Goal: Transaction & Acquisition: Book appointment/travel/reservation

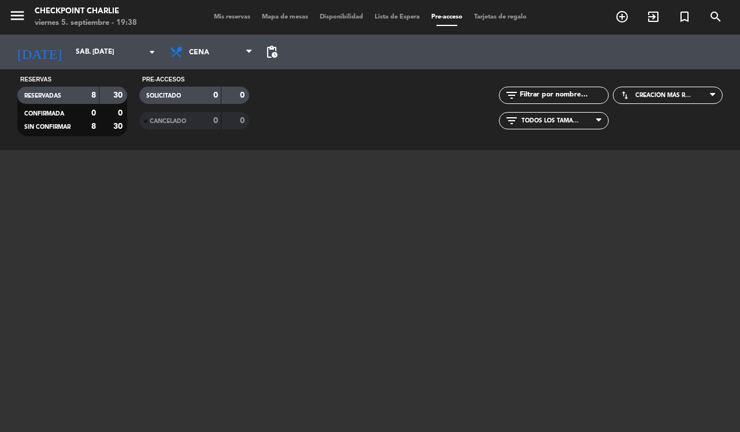
click at [265, 55] on span "pending_actions" at bounding box center [272, 52] width 14 height 14
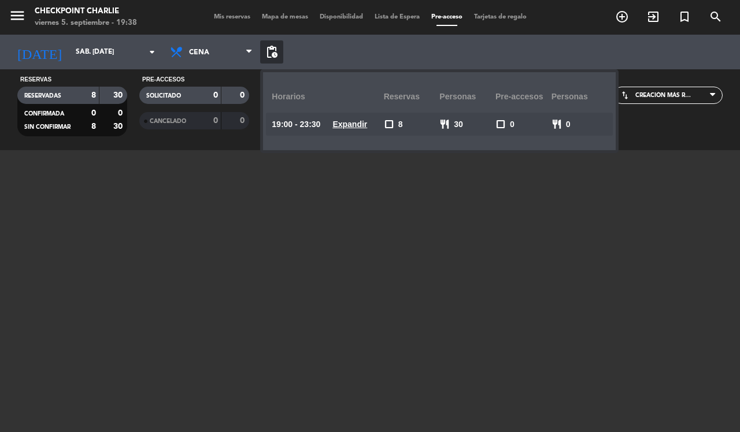
click at [265, 55] on span "pending_actions" at bounding box center [272, 52] width 14 height 14
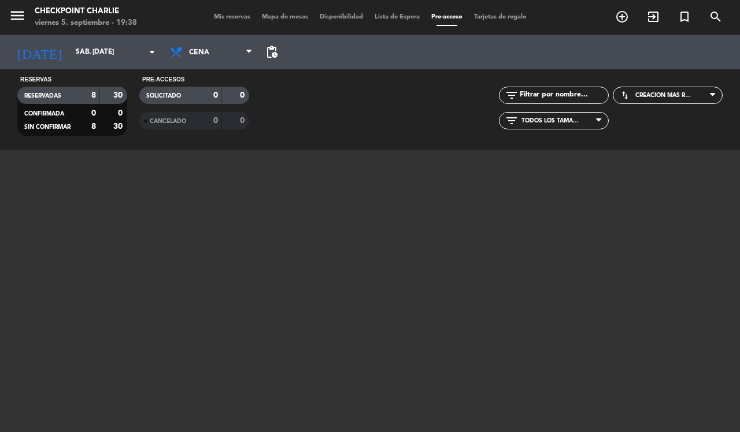
click at [265, 52] on span "pending_actions" at bounding box center [272, 52] width 14 height 14
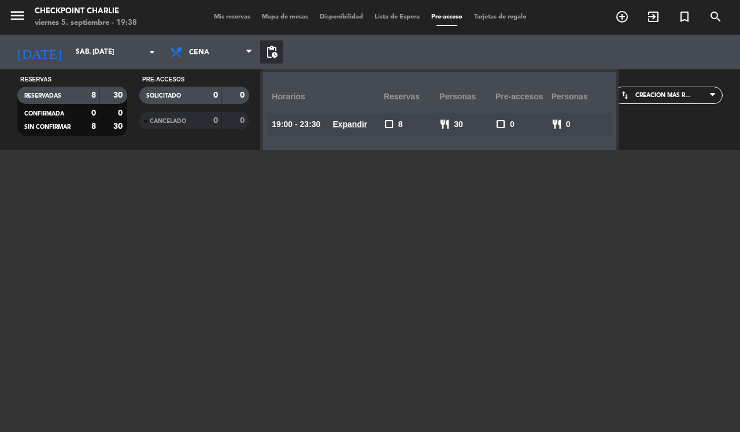
click at [265, 55] on span "pending_actions" at bounding box center [272, 52] width 14 height 14
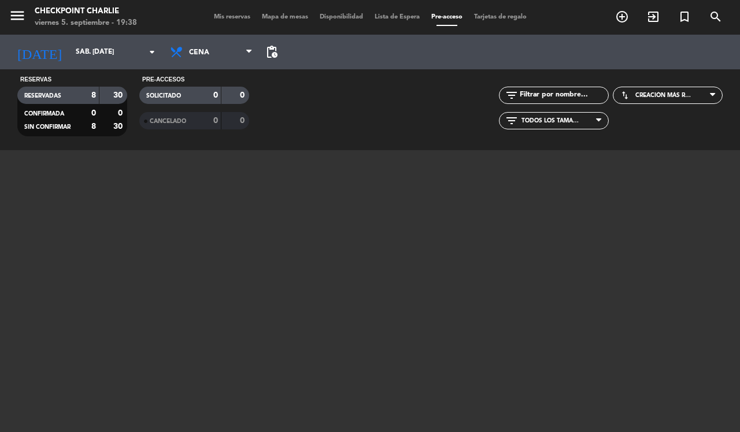
click at [227, 16] on span "Mis reservas" at bounding box center [232, 17] width 48 height 6
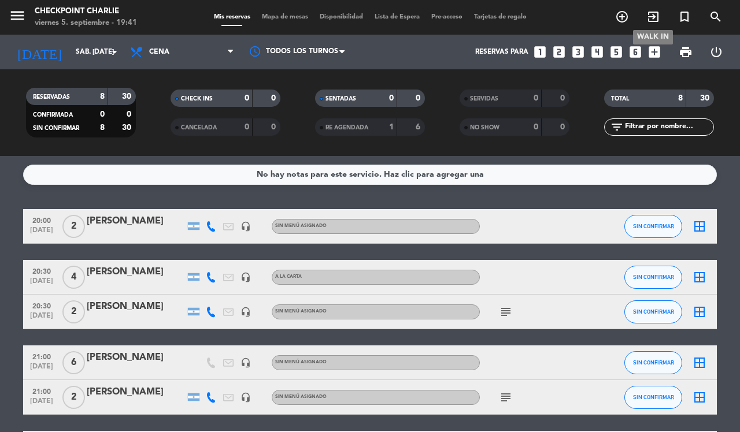
click at [662, 20] on span "exit_to_app" at bounding box center [652, 17] width 31 height 20
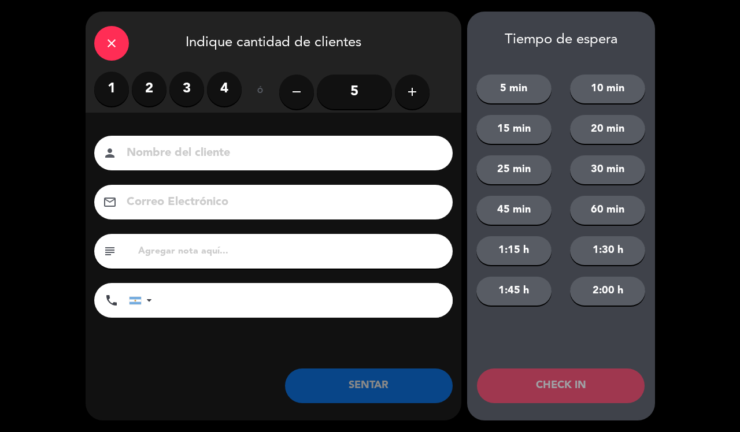
click at [237, 93] on label "4" at bounding box center [224, 89] width 35 height 35
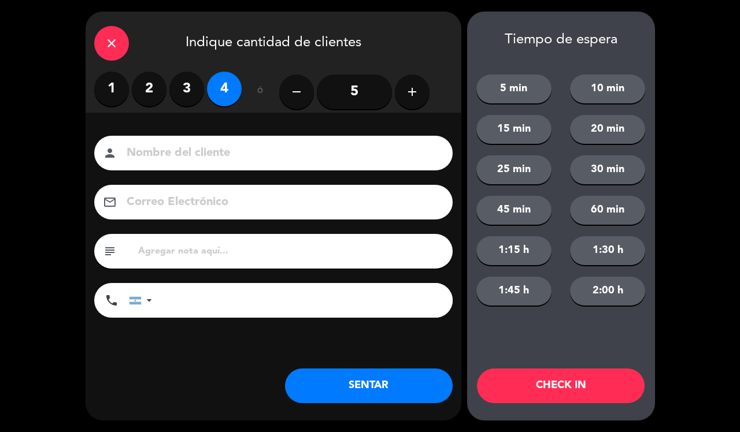
click at [345, 392] on button "SENTAR" at bounding box center [369, 386] width 168 height 35
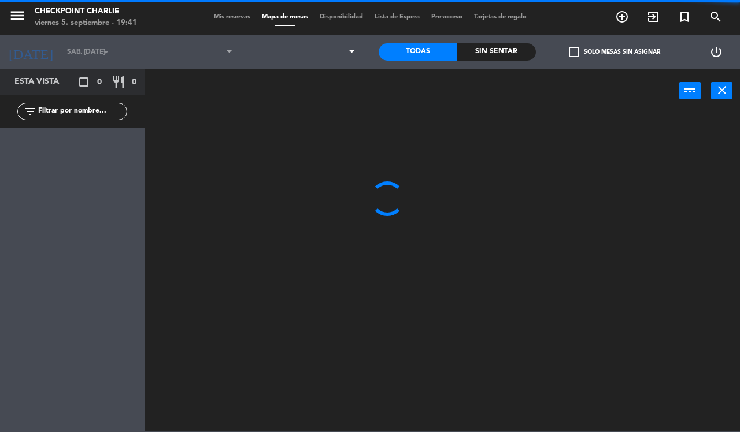
type input "vie. [DATE]"
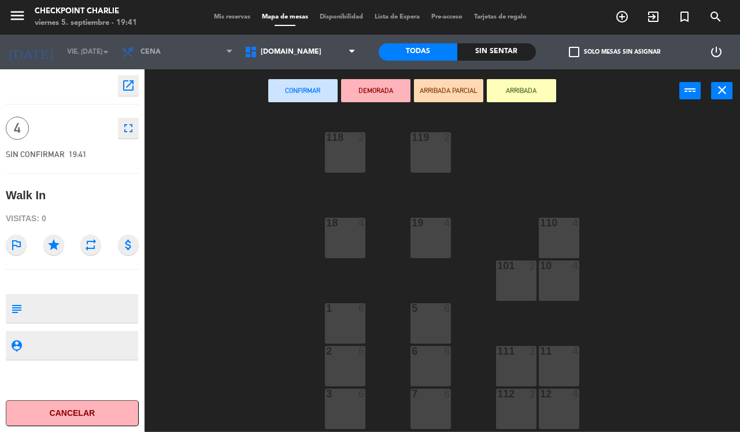
click at [423, 333] on div "5 6" at bounding box center [430, 323] width 40 height 40
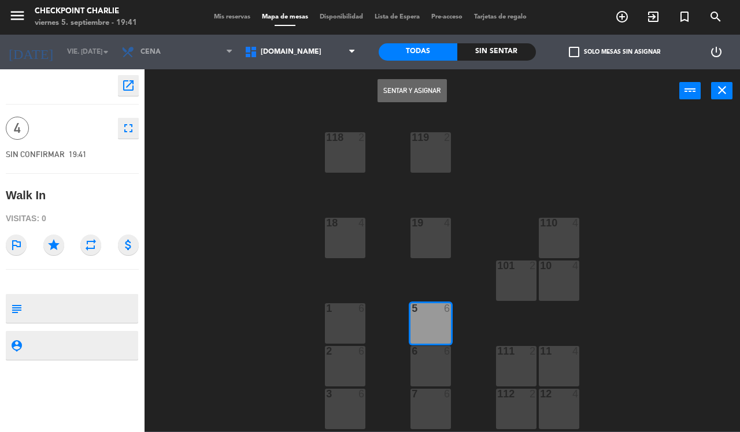
click at [421, 84] on button "Sentar y Asignar" at bounding box center [411, 90] width 69 height 23
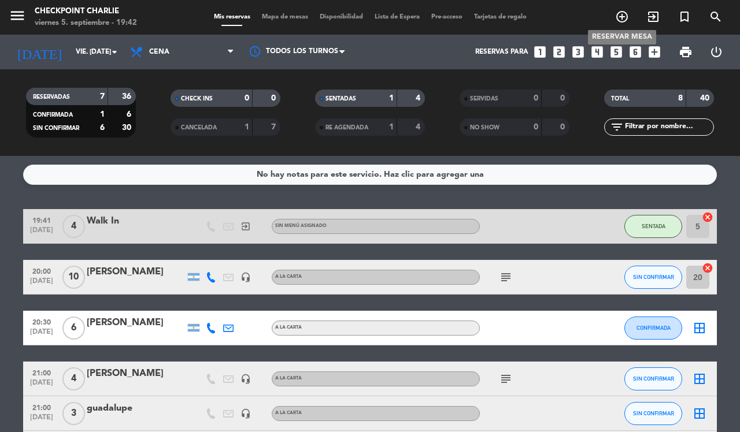
click at [622, 12] on icon "add_circle_outline" at bounding box center [622, 17] width 14 height 14
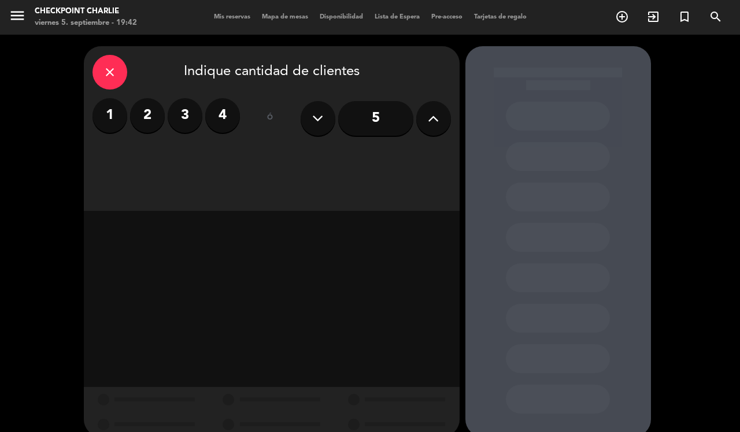
click at [377, 121] on input "5" at bounding box center [375, 118] width 75 height 35
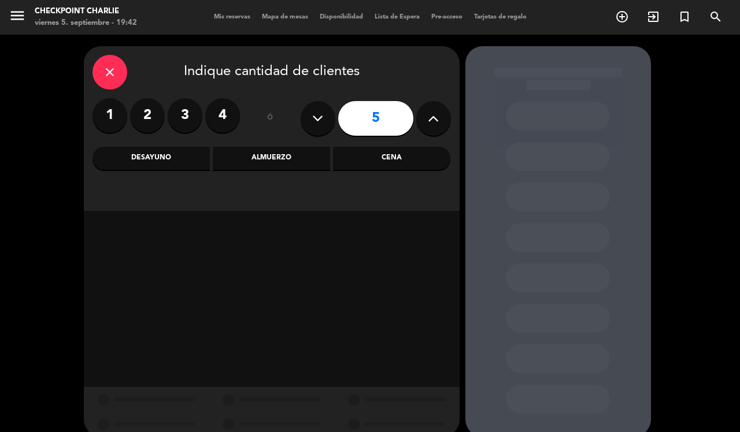
click at [370, 158] on div "Cena" at bounding box center [391, 158] width 117 height 23
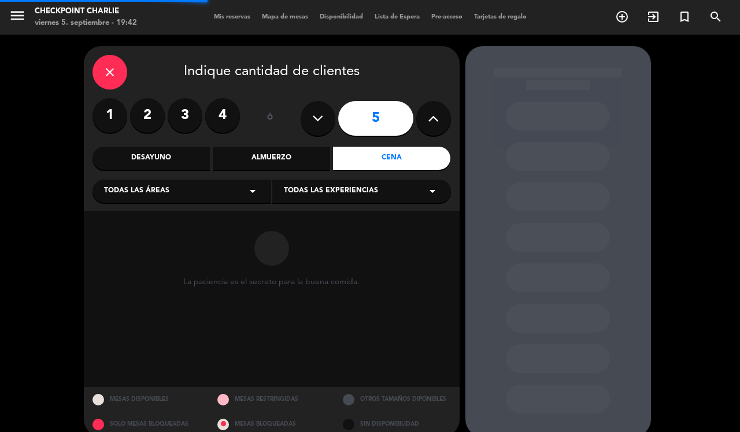
click at [199, 190] on div "Todas las áreas arrow_drop_down" at bounding box center [181, 191] width 179 height 23
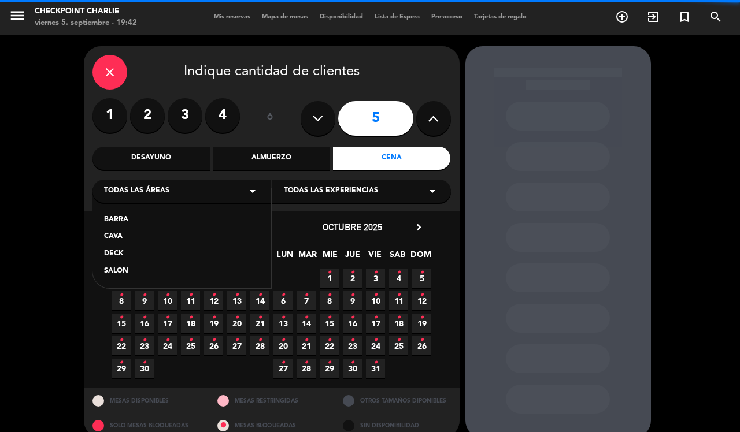
click at [170, 272] on div "SALON" at bounding box center [181, 272] width 155 height 12
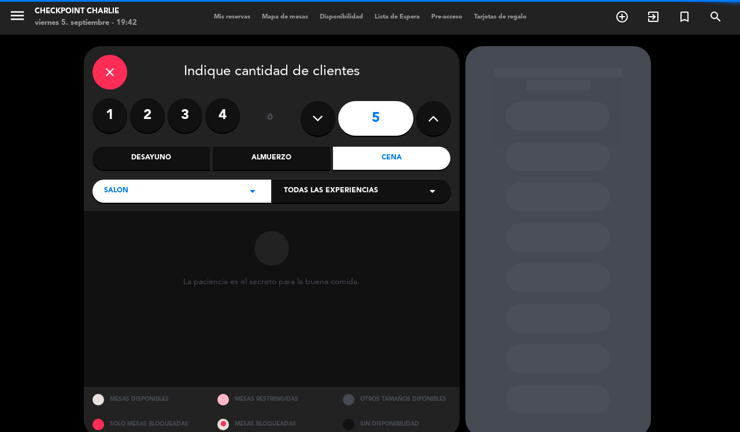
click at [306, 191] on span "Todas las experiencias" at bounding box center [331, 192] width 94 height 12
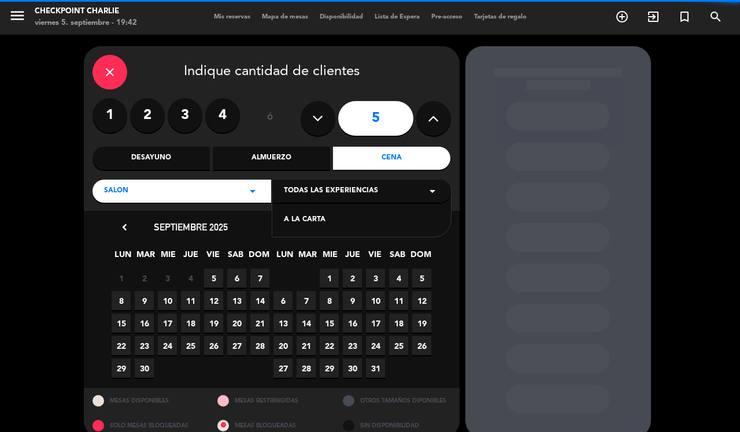
click at [307, 220] on div "A LA CARTA" at bounding box center [361, 220] width 155 height 12
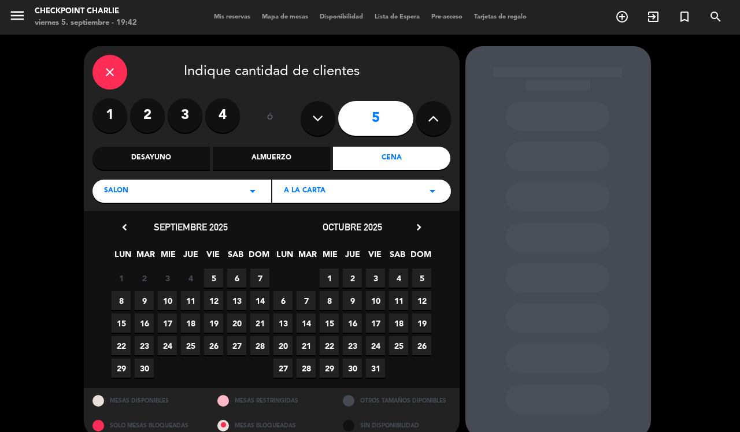
click at [232, 278] on span "6" at bounding box center [236, 278] width 19 height 19
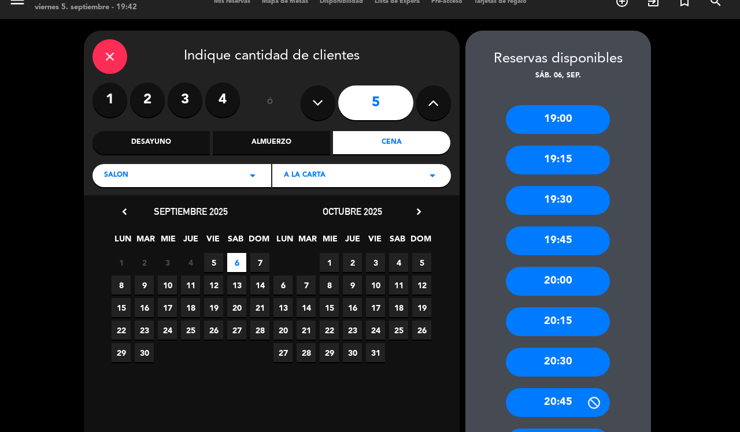
click at [568, 362] on div "20:30" at bounding box center [558, 362] width 104 height 29
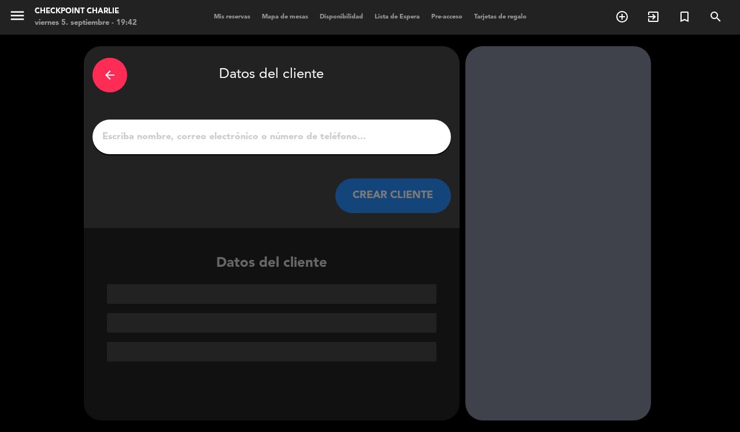
scroll to position [0, 0]
click at [305, 146] on div at bounding box center [271, 137] width 358 height 35
click at [376, 129] on input "1" at bounding box center [271, 137] width 341 height 16
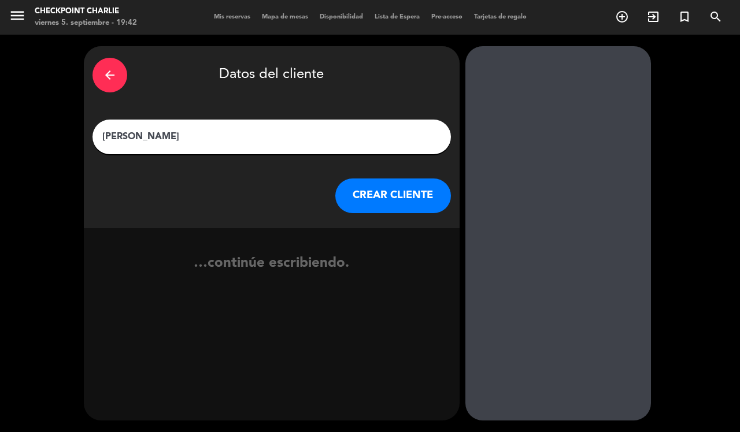
type input "[PERSON_NAME]"
click at [383, 206] on button "CREAR CLIENTE" at bounding box center [393, 196] width 116 height 35
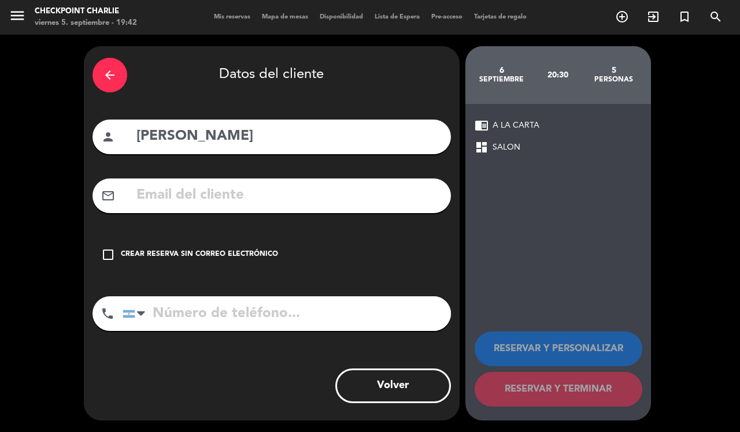
click at [255, 327] on input "tel" at bounding box center [287, 313] width 328 height 35
paste input "[PHONE_NUMBER]"
type input "[PHONE_NUMBER]"
click at [207, 250] on div "Crear reserva sin correo electrónico" at bounding box center [199, 255] width 157 height 12
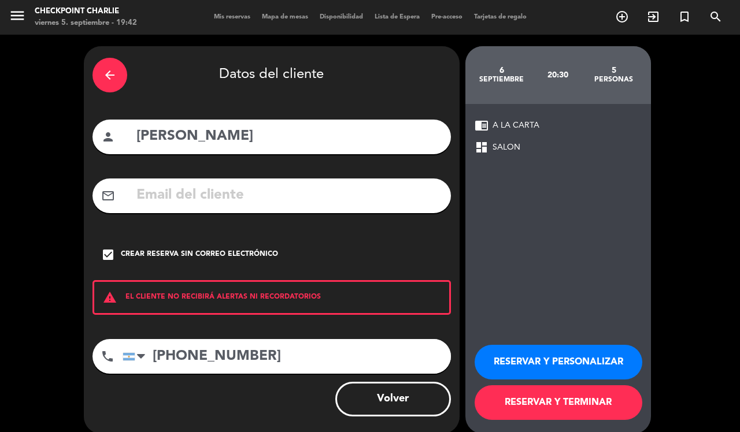
click at [575, 398] on button "RESERVAR Y TERMINAR" at bounding box center [558, 402] width 168 height 35
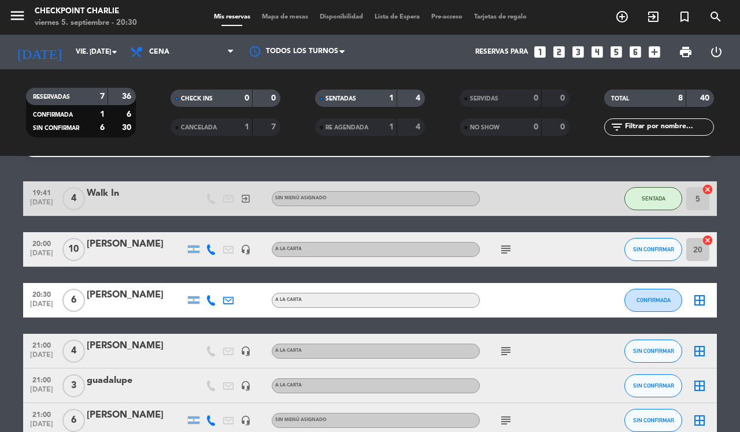
scroll to position [42, 0]
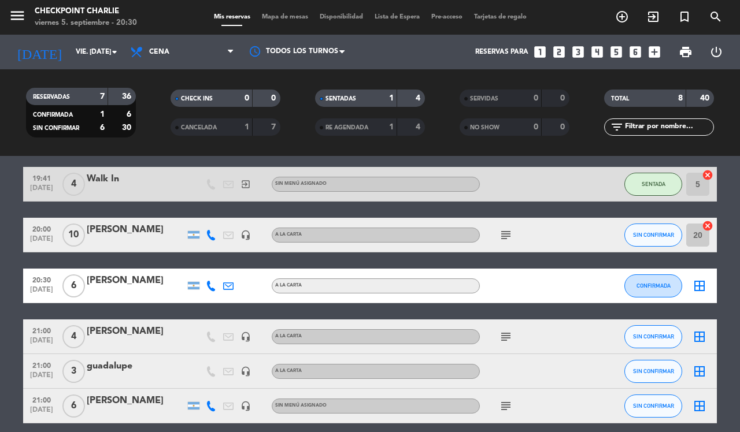
click at [699, 287] on icon "border_all" at bounding box center [699, 286] width 14 height 14
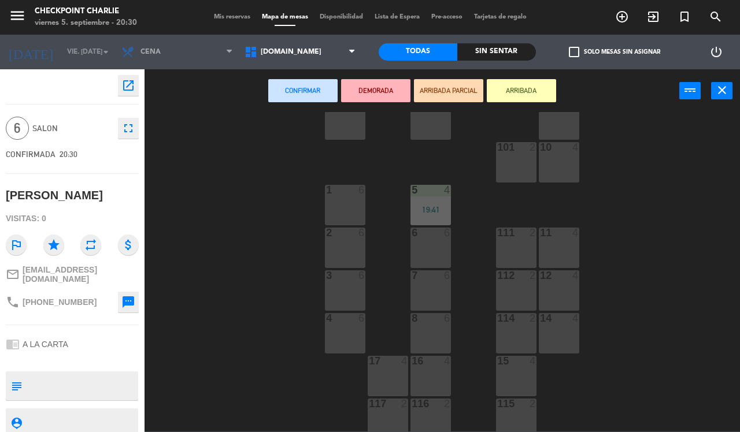
scroll to position [126, 0]
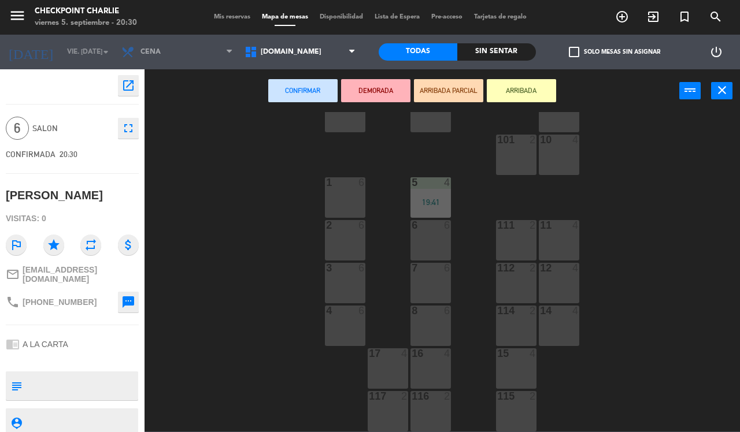
click at [575, 311] on div "4" at bounding box center [575, 311] width 7 height 10
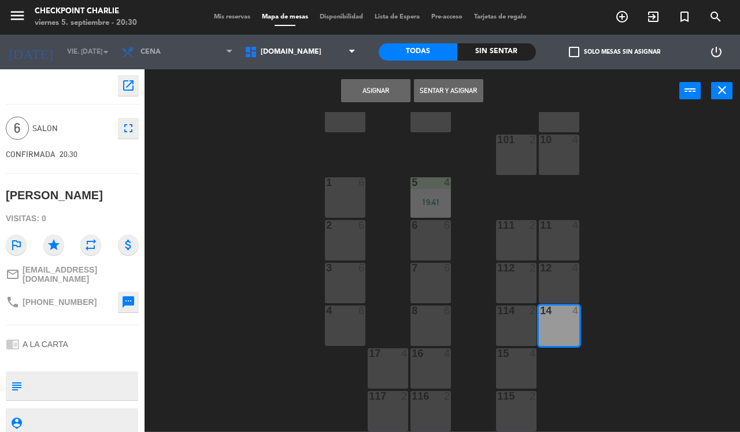
click at [453, 88] on button "Sentar y Asignar" at bounding box center [448, 90] width 69 height 23
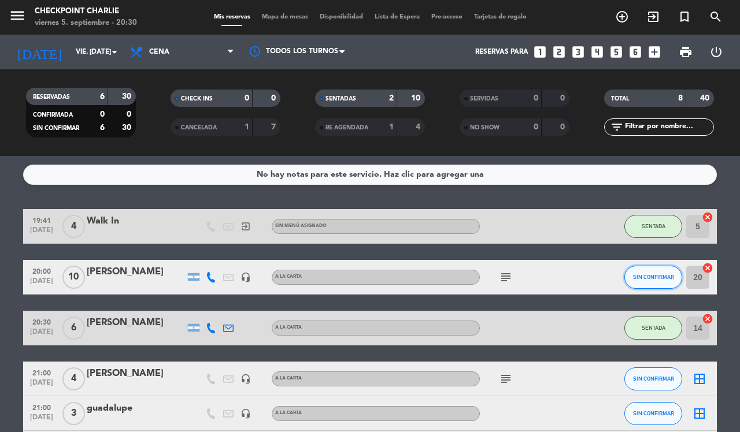
click at [653, 266] on button "SIN CONFIRMAR" at bounding box center [653, 277] width 58 height 23
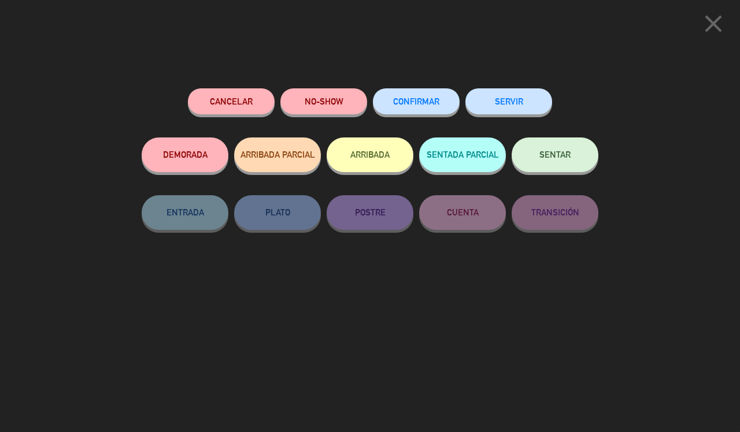
click at [570, 151] on button "SENTAR" at bounding box center [554, 155] width 87 height 35
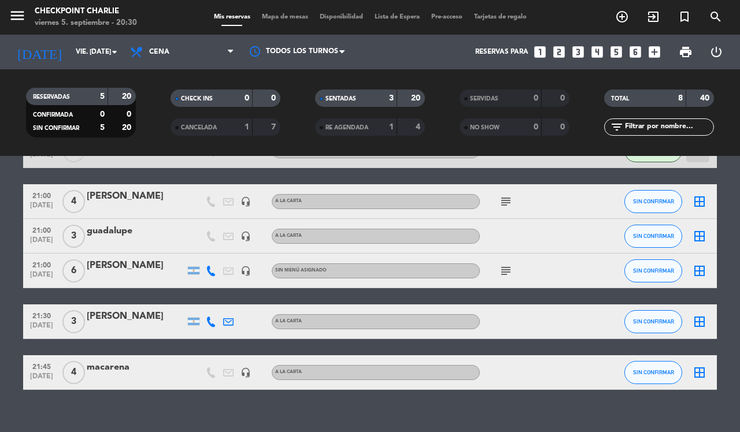
scroll to position [183, 0]
